Goal: Transaction & Acquisition: Purchase product/service

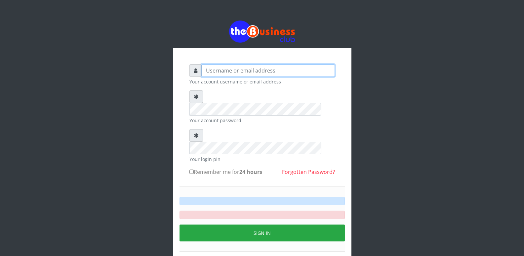
click at [230, 72] on input "text" at bounding box center [268, 70] width 133 height 13
type input "I"
click at [216, 71] on input "text" at bounding box center [268, 70] width 133 height 13
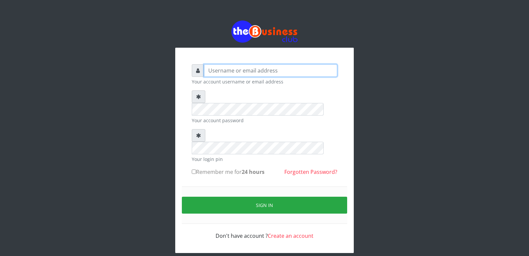
click at [268, 64] on input "text" at bounding box center [270, 70] width 133 height 13
type input "I"
type input "Innocent"
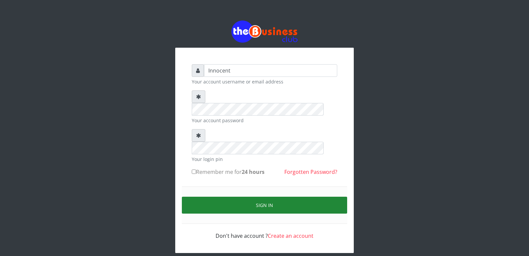
click at [266, 196] on button "Sign in" at bounding box center [264, 204] width 165 height 17
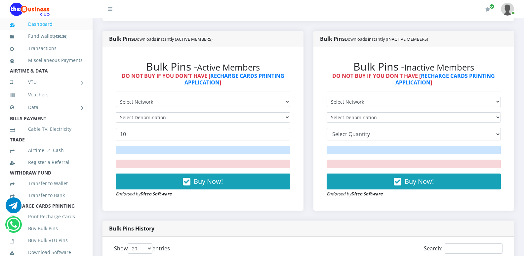
scroll to position [172, 0]
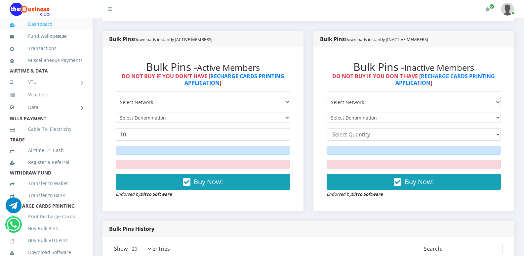
click at [308, 221] on div "Bulk Pins History" at bounding box center [308, 229] width 412 height 16
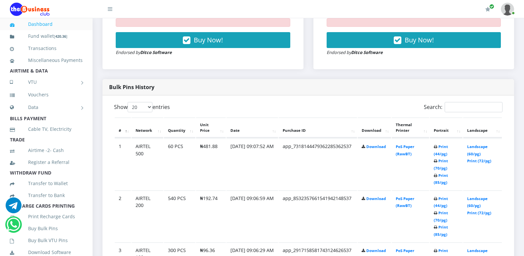
scroll to position [300, 0]
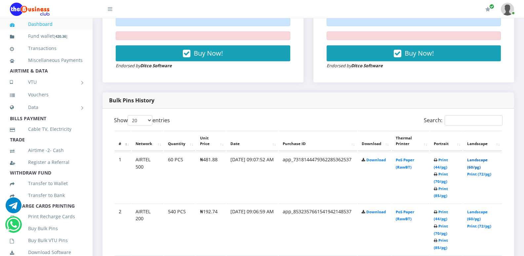
click at [479, 157] on link "Landscape (60/pg)" at bounding box center [477, 163] width 20 height 12
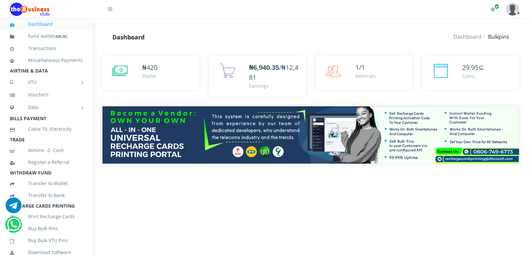
click at [363, 183] on html "Dashboard Fund wallet [ 420.36 ] Transactions Miscellaneous Payments AIRTIME & …" at bounding box center [264, 91] width 529 height 183
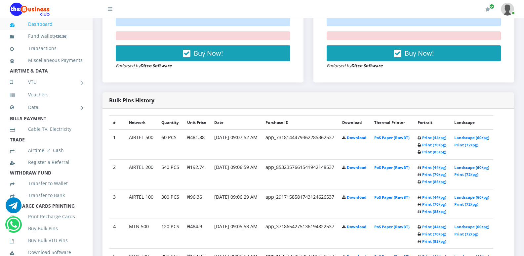
click at [485, 165] on link "Landscape (60/pg)" at bounding box center [471, 167] width 35 height 5
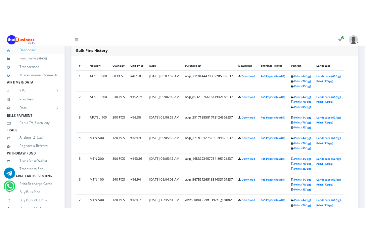
scroll to position [322, 0]
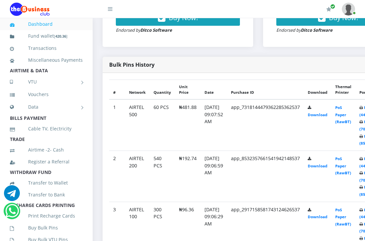
click at [350, 11] on img at bounding box center [348, 9] width 13 height 13
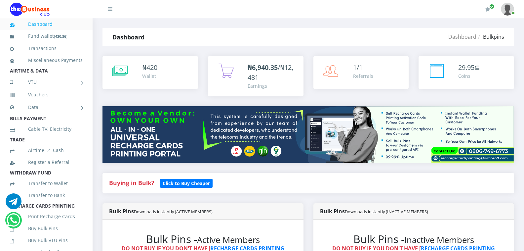
click at [509, 6] on img at bounding box center [507, 9] width 13 height 13
click at [506, 8] on img at bounding box center [507, 9] width 13 height 13
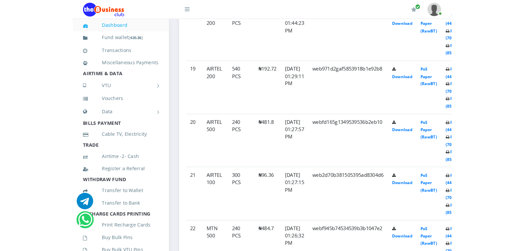
scroll to position [877, 0]
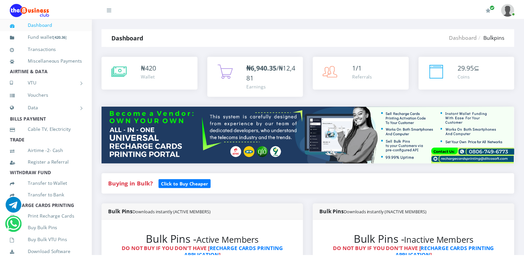
scroll to position [1092, 0]
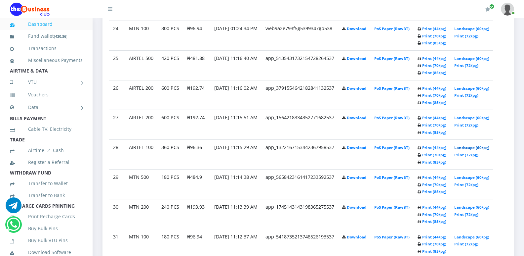
click at [489, 145] on link "Landscape (60/pg)" at bounding box center [471, 147] width 35 height 5
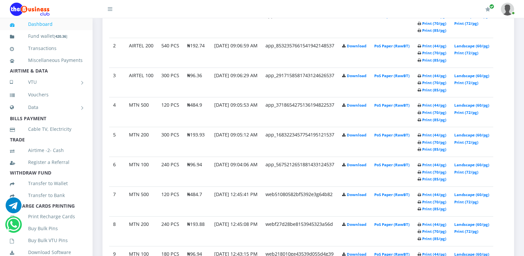
scroll to position [198, 0]
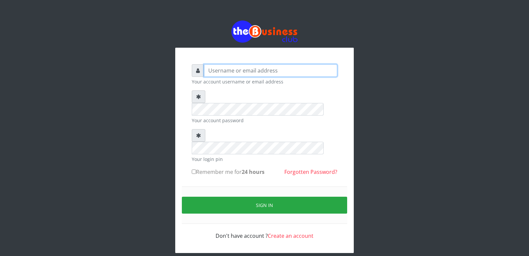
click at [232, 71] on input "text" at bounding box center [270, 70] width 133 height 13
type input "Innocent"
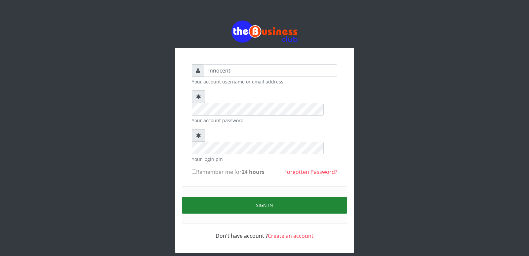
click at [255, 196] on button "Sign in" at bounding box center [264, 204] width 165 height 17
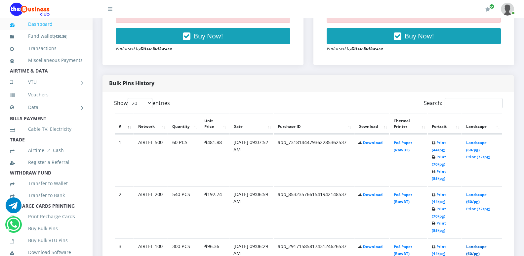
click at [466, 244] on link "Landscape (60/pg)" at bounding box center [476, 250] width 20 height 12
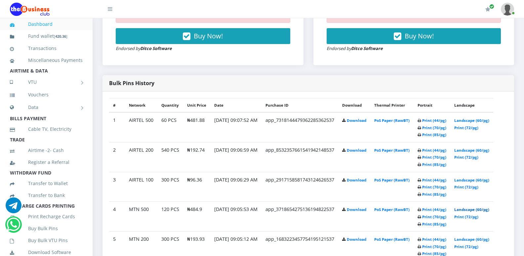
click at [479, 207] on link "Landscape (60/pg)" at bounding box center [471, 209] width 35 height 5
click at [489, 236] on link "Landscape (60/pg)" at bounding box center [471, 238] width 35 height 5
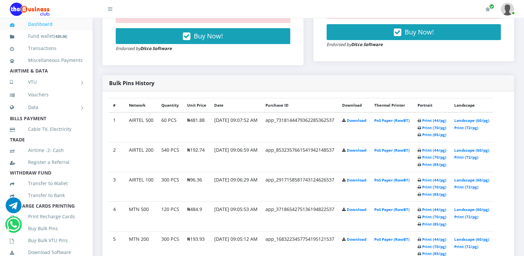
drag, startPoint x: 0, startPoint y: 0, endPoint x: 478, endPoint y: 219, distance: 526.1
